Goal: Navigation & Orientation: Find specific page/section

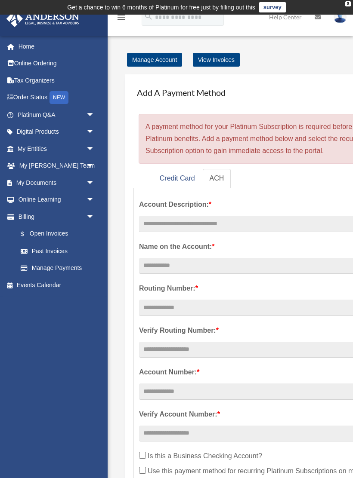
click at [28, 183] on link "My Documents arrow_drop_down" at bounding box center [56, 182] width 101 height 17
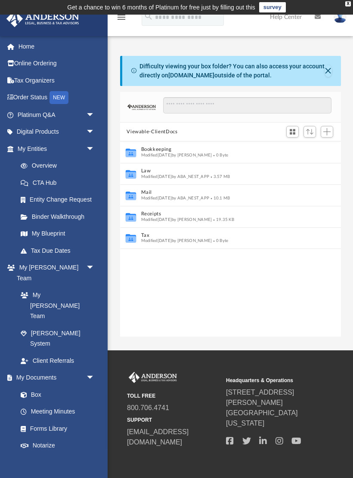
scroll to position [196, 221]
click at [31, 386] on link "Box" at bounding box center [55, 394] width 87 height 17
click at [24, 46] on link "Home" at bounding box center [56, 46] width 101 height 17
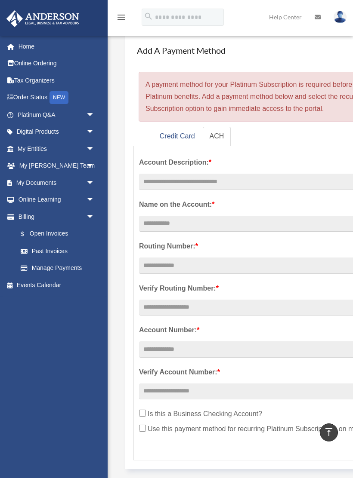
scroll to position [41, 0]
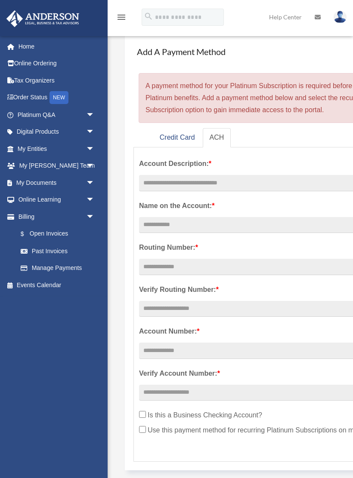
click at [86, 147] on span "arrow_drop_down" at bounding box center [94, 149] width 17 height 18
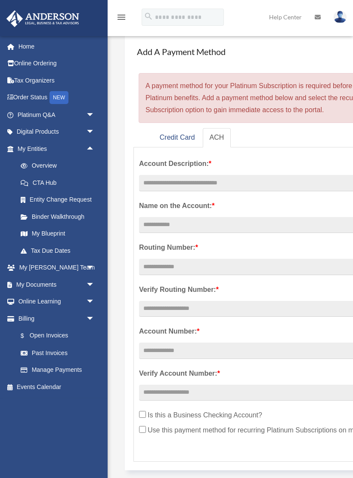
click at [42, 162] on link "Overview" at bounding box center [59, 165] width 95 height 17
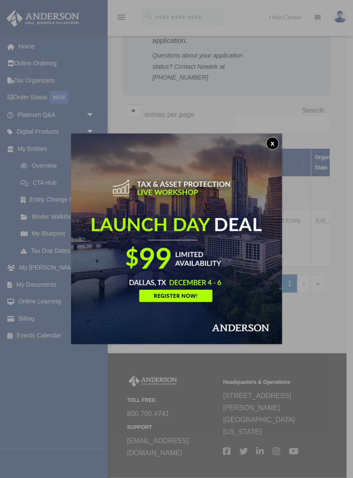
scroll to position [175, 0]
click at [264, 152] on img at bounding box center [176, 239] width 211 height 211
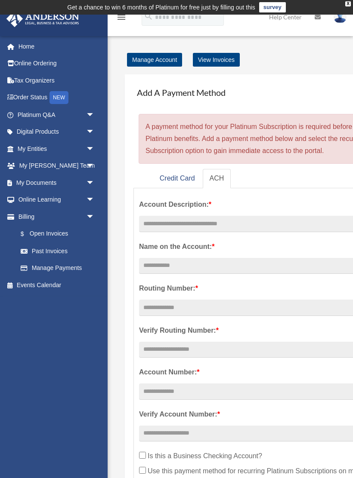
click at [38, 150] on link "My Entities arrow_drop_down" at bounding box center [56, 148] width 101 height 17
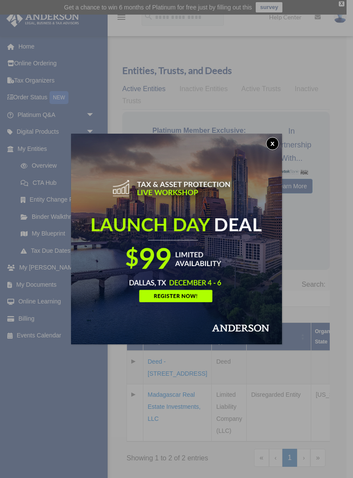
click at [267, 150] on img at bounding box center [176, 239] width 211 height 211
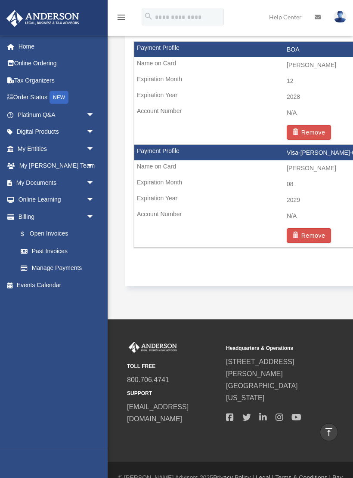
scroll to position [556, 0]
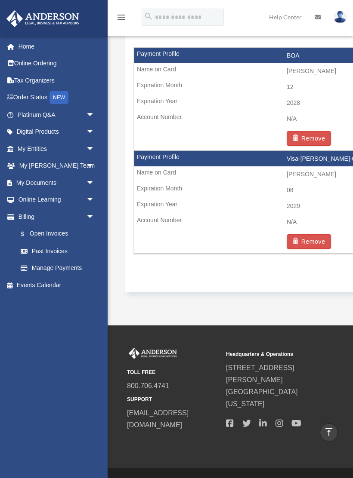
click at [16, 124] on link "Digital Products arrow_drop_down" at bounding box center [56, 131] width 101 height 17
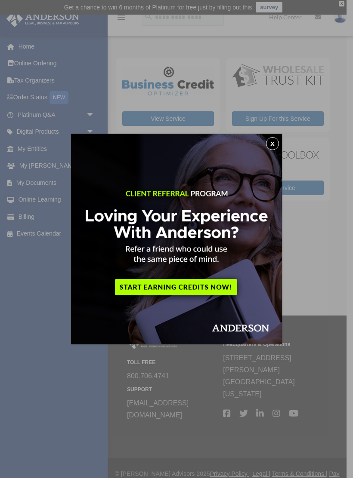
click at [25, 132] on div "x" at bounding box center [176, 239] width 353 height 478
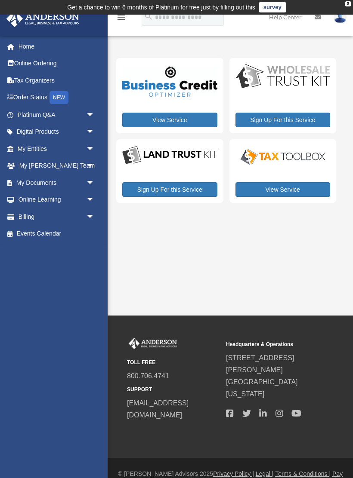
click at [30, 148] on link "My Entities arrow_drop_down" at bounding box center [56, 148] width 101 height 17
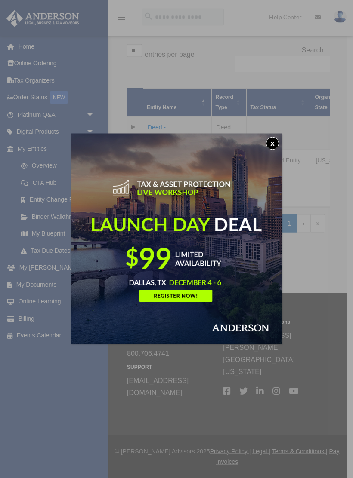
scroll to position [238, 0]
click at [34, 133] on div "x" at bounding box center [176, 239] width 353 height 478
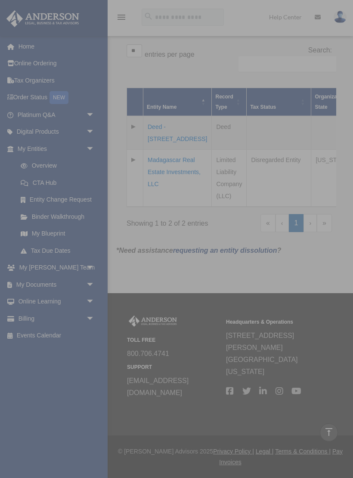
scroll to position [227, 0]
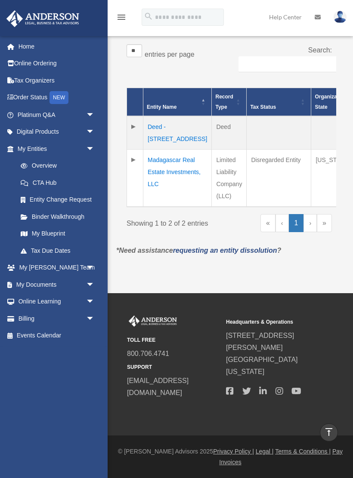
click at [160, 202] on td "Madagascar Real Estate Investments, LLC" at bounding box center [177, 179] width 68 height 58
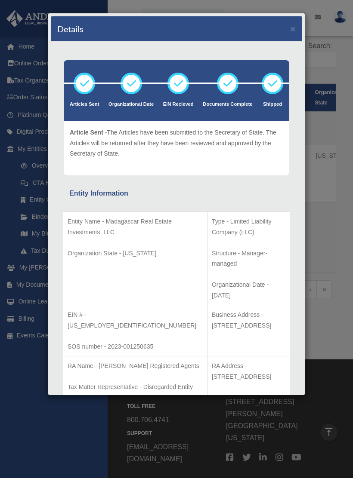
scroll to position [0, 0]
click at [16, 362] on div "Details × Articles Sent Organizational Date" at bounding box center [176, 239] width 353 height 478
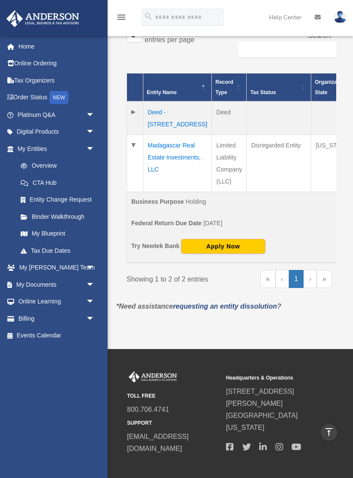
scroll to position [238, 0]
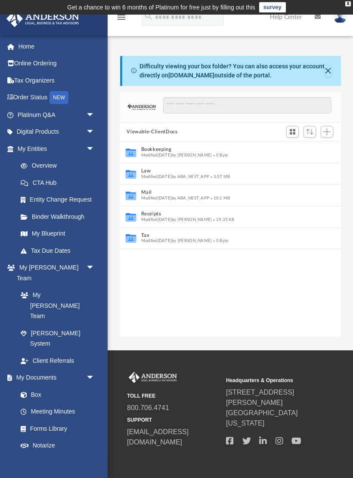
scroll to position [196, 221]
click at [82, 369] on link "My Documents arrow_drop_down" at bounding box center [54, 377] width 97 height 17
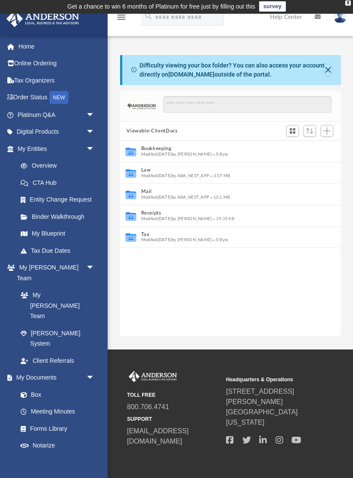
click at [34, 386] on link "Box" at bounding box center [55, 394] width 87 height 17
click at [39, 403] on link "Meeting Minutes" at bounding box center [57, 411] width 91 height 17
click at [41, 403] on link "Meeting Minutes" at bounding box center [57, 411] width 91 height 17
click at [38, 420] on link "Forms Library" at bounding box center [55, 428] width 87 height 17
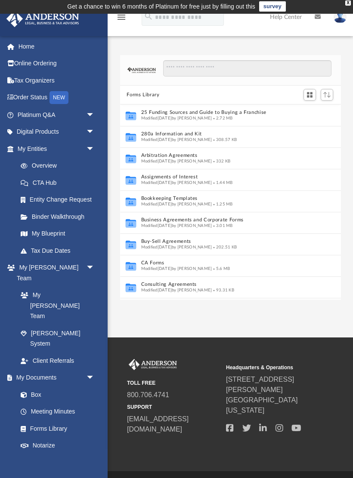
scroll to position [196, 221]
click at [38, 403] on link "Meeting Minutes" at bounding box center [57, 411] width 91 height 17
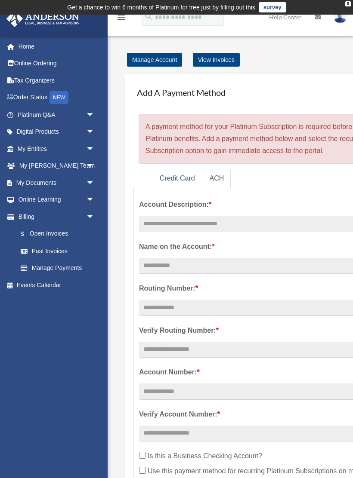
click at [35, 254] on link "Past Invoices" at bounding box center [59, 250] width 95 height 17
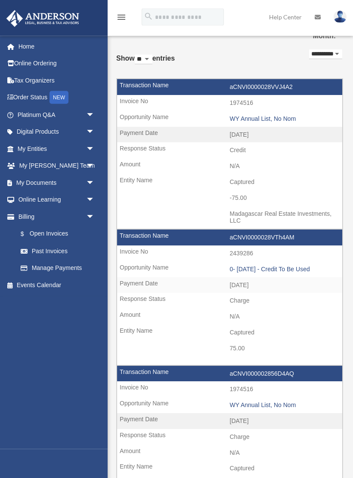
scroll to position [56, 0]
